Goal: Navigation & Orientation: Find specific page/section

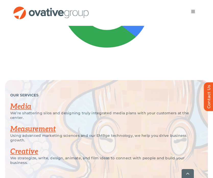
scroll to position [1310, 0]
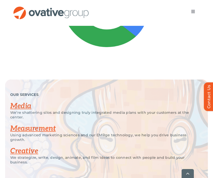
click at [29, 124] on link "Measurement" at bounding box center [32, 128] width 45 height 8
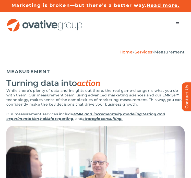
click at [178, 26] on button "Toggle Navigation" at bounding box center [177, 24] width 14 height 10
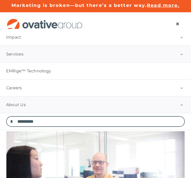
click at [55, 99] on link "About Us" at bounding box center [95, 104] width 191 height 17
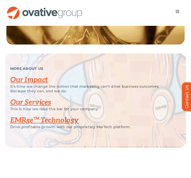
scroll to position [1026, 0]
